Goal: Information Seeking & Learning: Learn about a topic

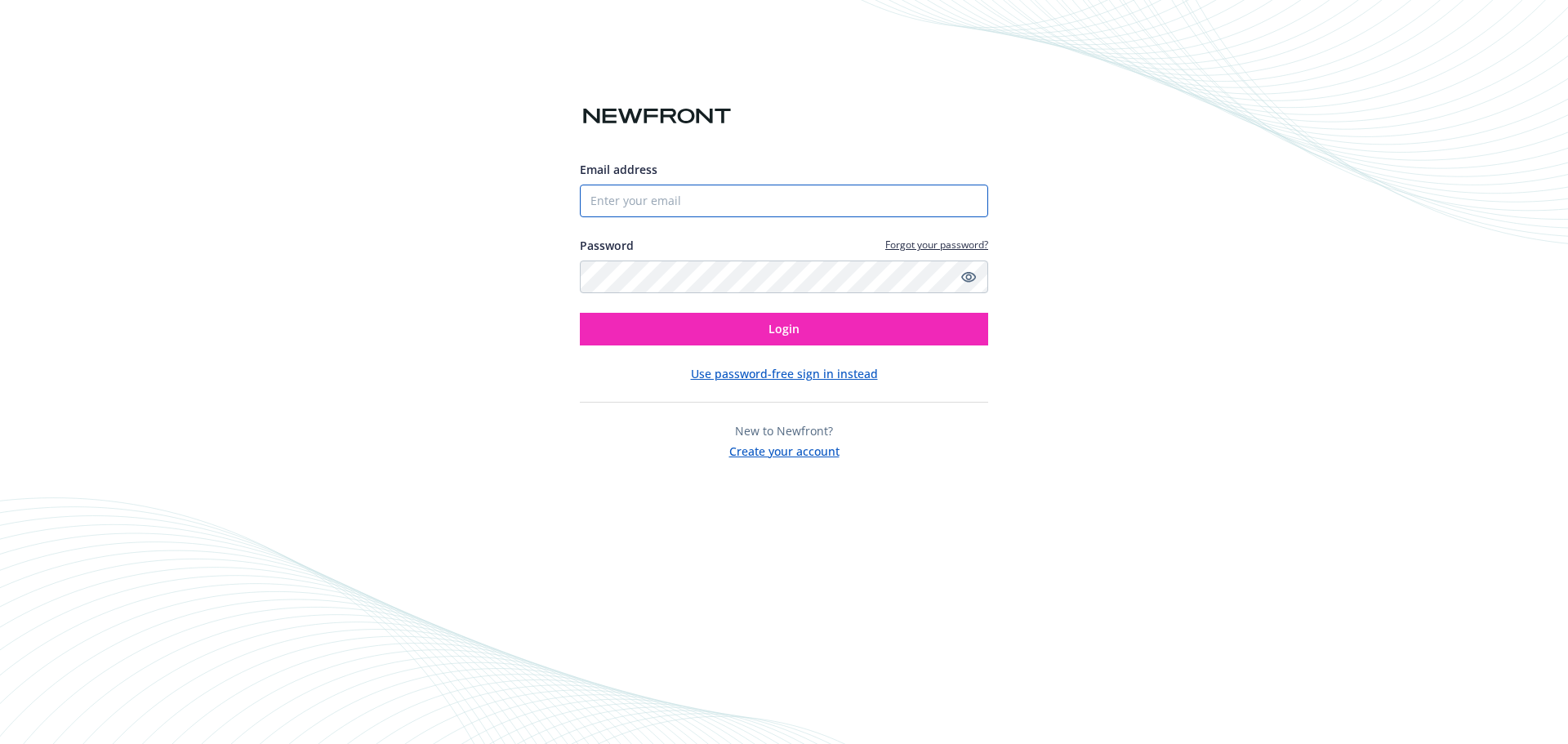
click at [624, 199] on input "Email address" at bounding box center [784, 201] width 408 height 33
type input "[EMAIL_ADDRESS][DOMAIN_NAME]"
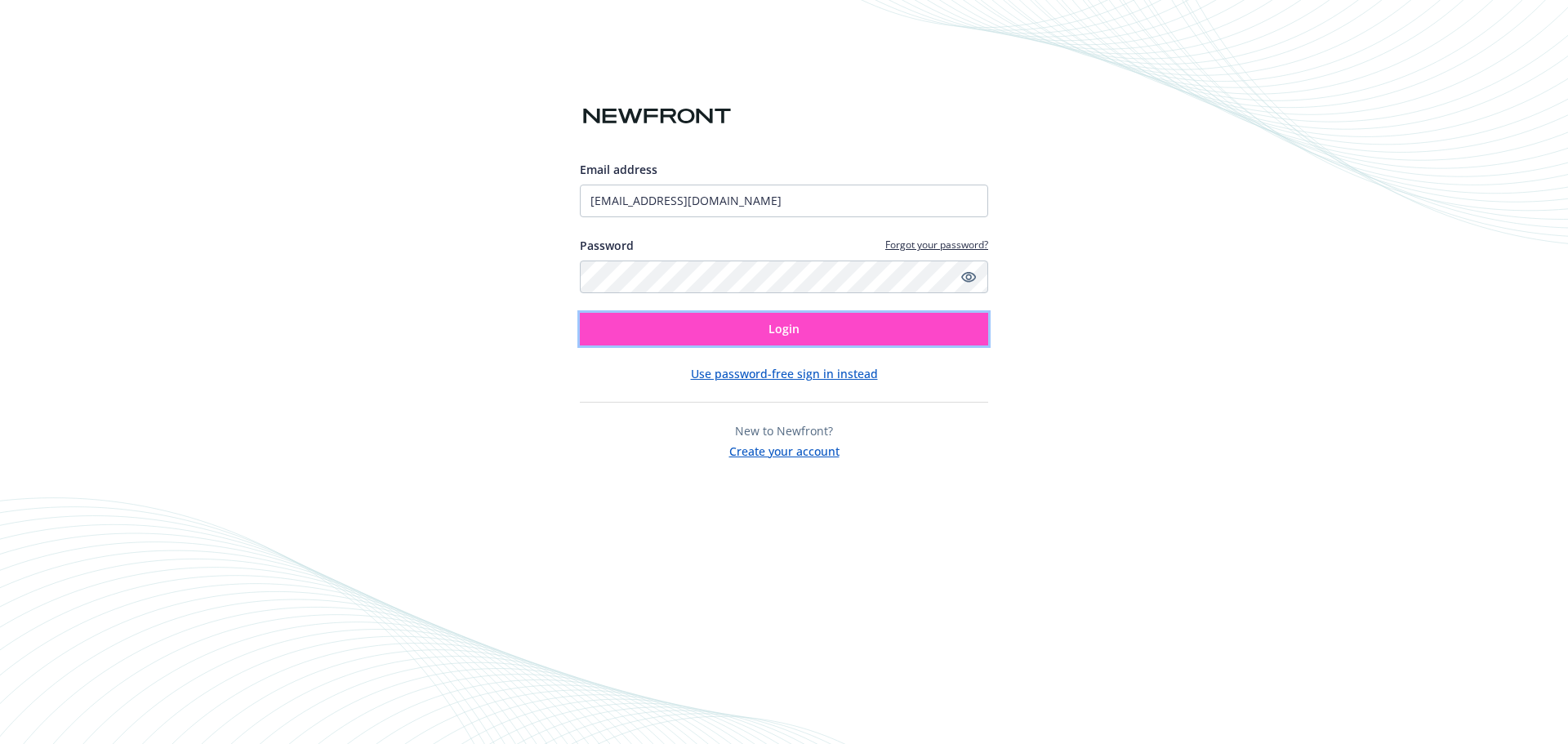
click at [750, 328] on button "Login" at bounding box center [784, 329] width 408 height 33
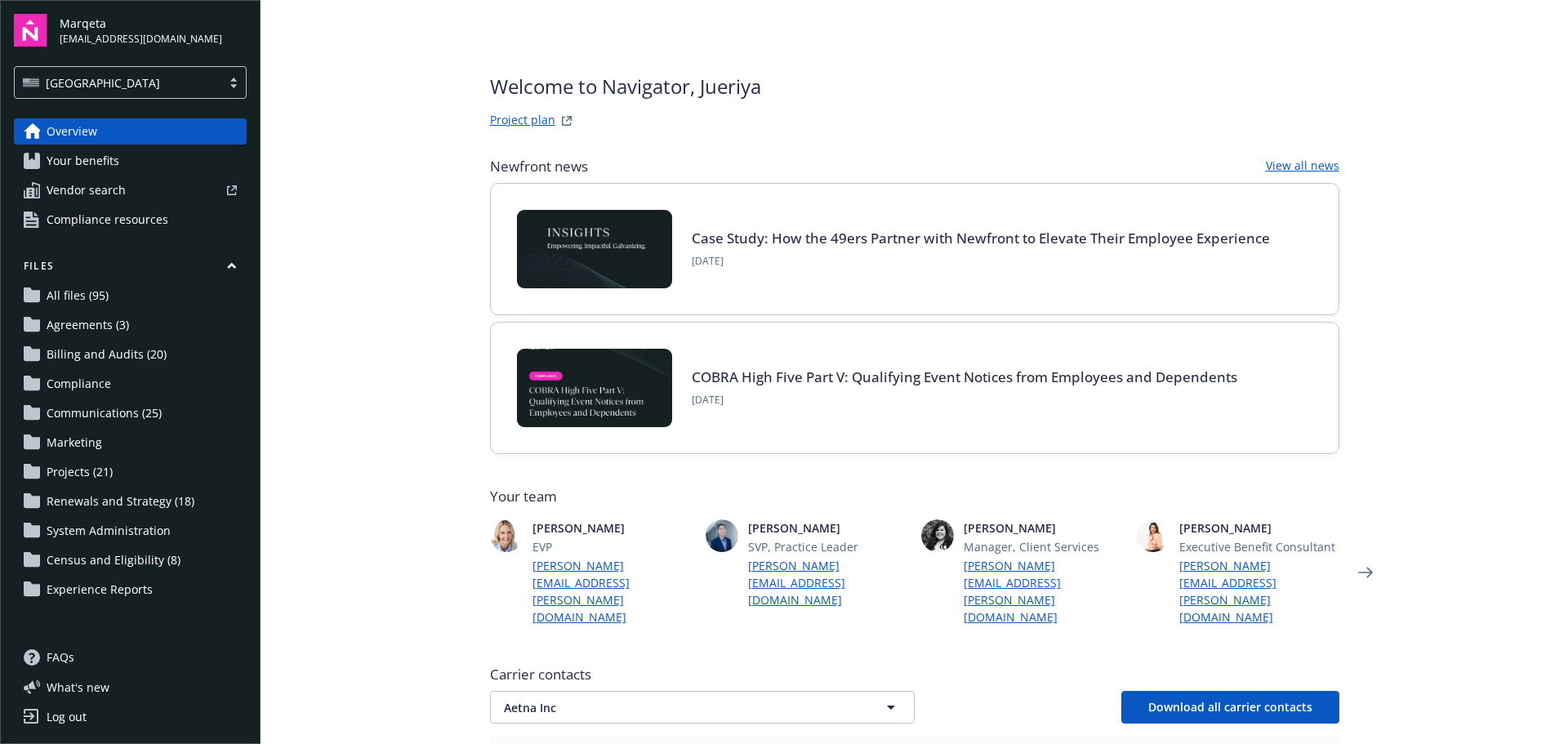
click at [106, 165] on span "Your benefits" at bounding box center [82, 161] width 72 height 26
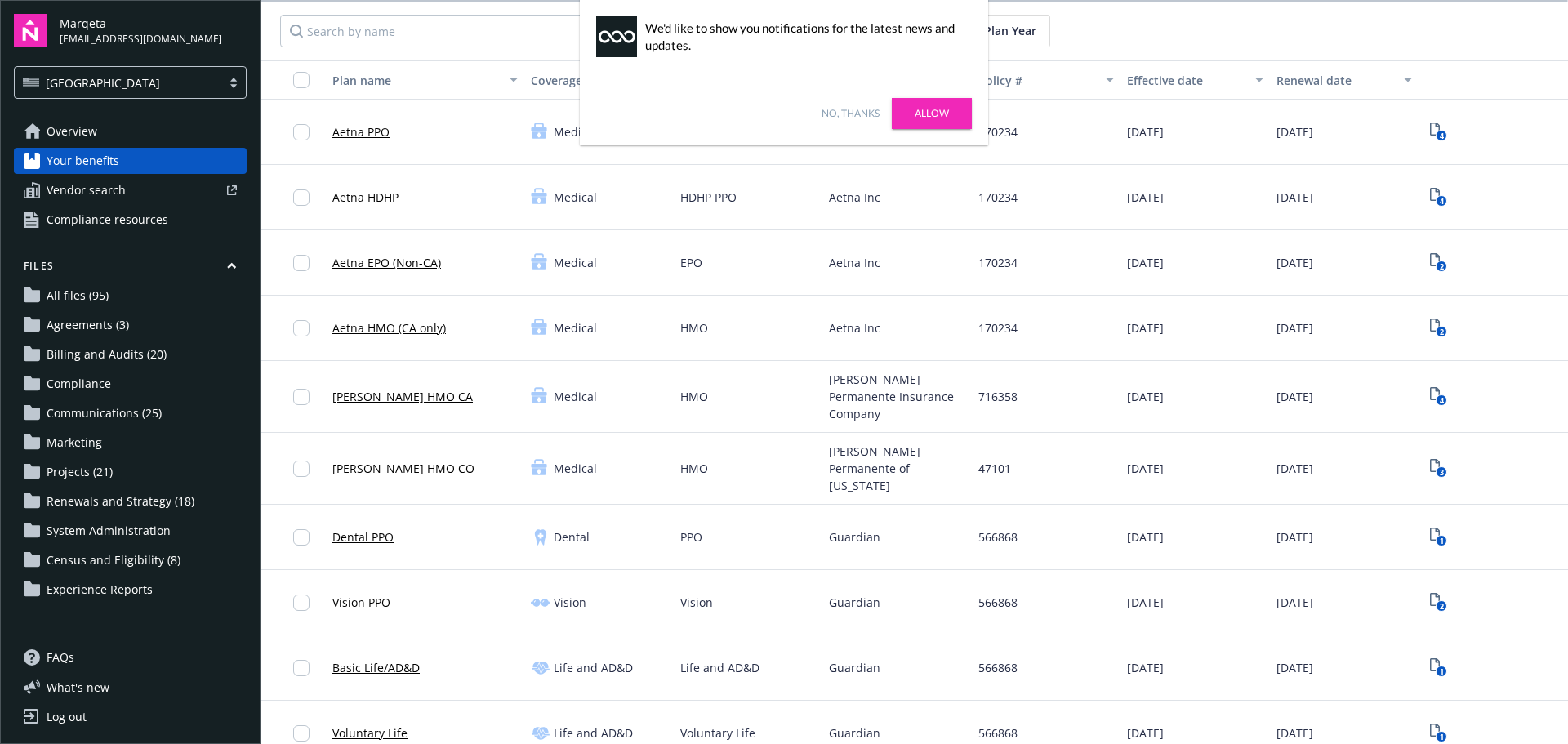
click at [929, 113] on link "Allow" at bounding box center [932, 114] width 80 height 31
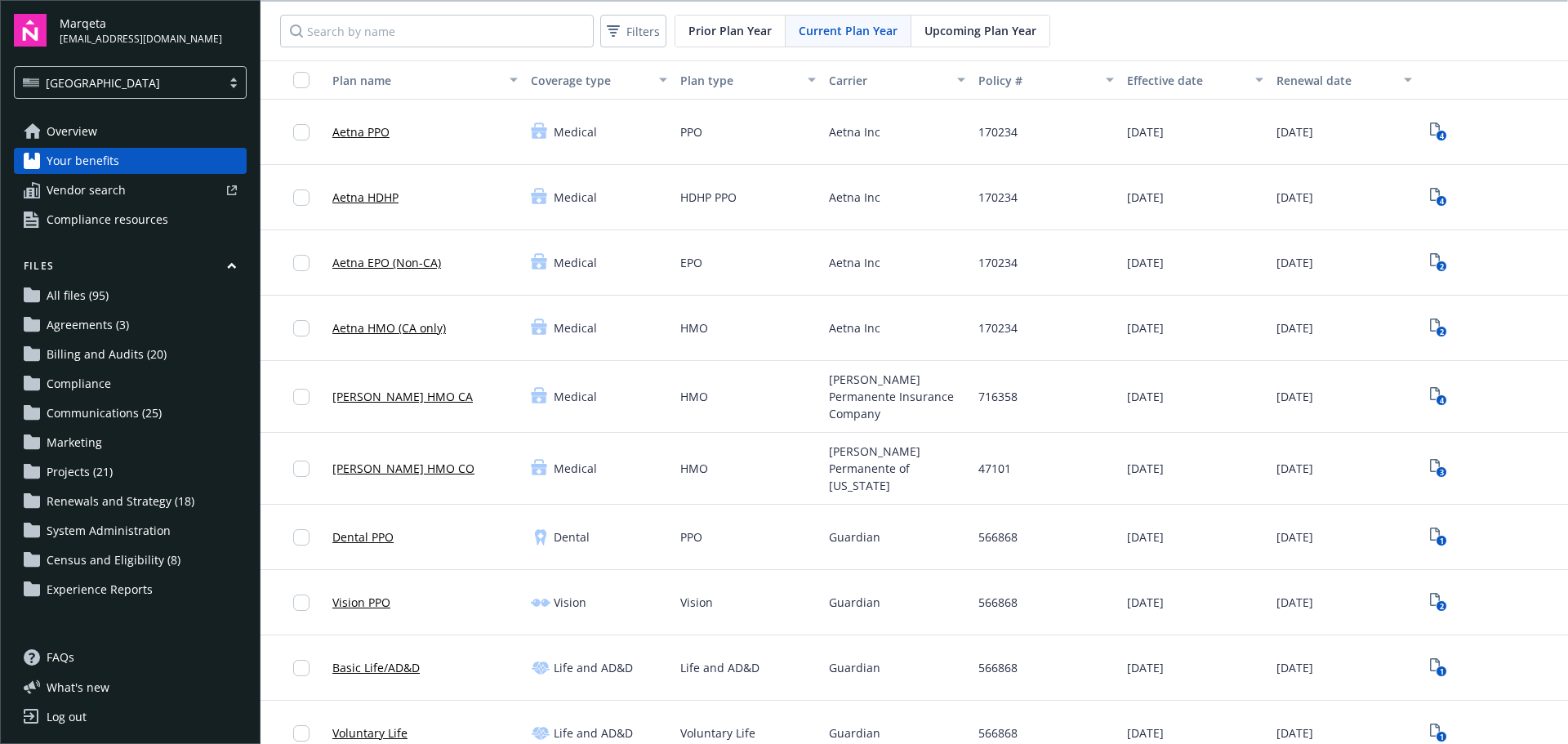
click at [1000, 25] on span "Upcoming Plan Year" at bounding box center [980, 30] width 111 height 17
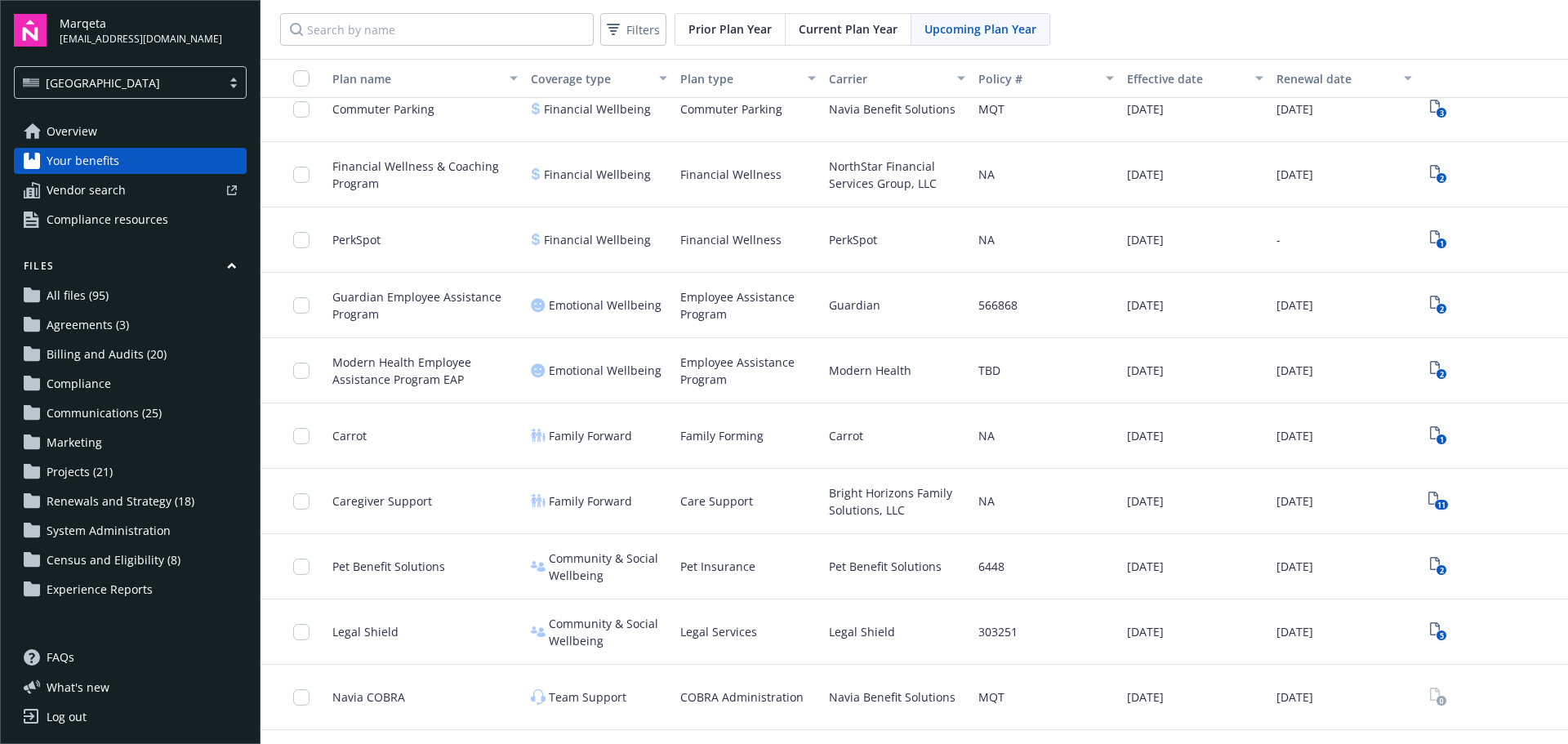
scroll to position [1707, 0]
